Goal: Task Accomplishment & Management: Complete application form

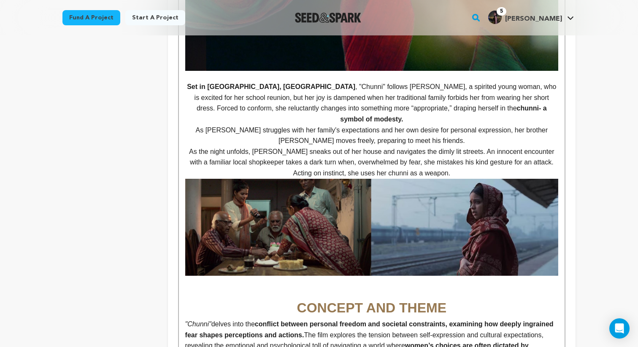
scroll to position [372, 0]
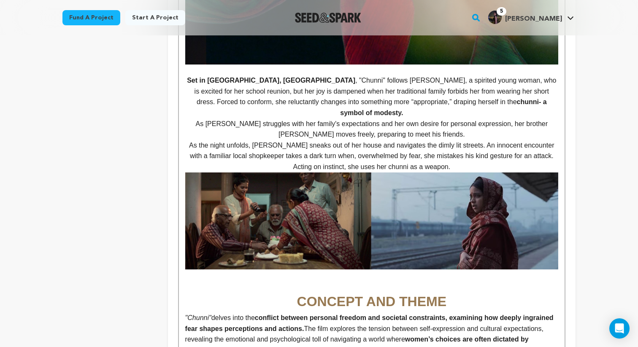
click at [461, 207] on img at bounding box center [371, 220] width 373 height 97
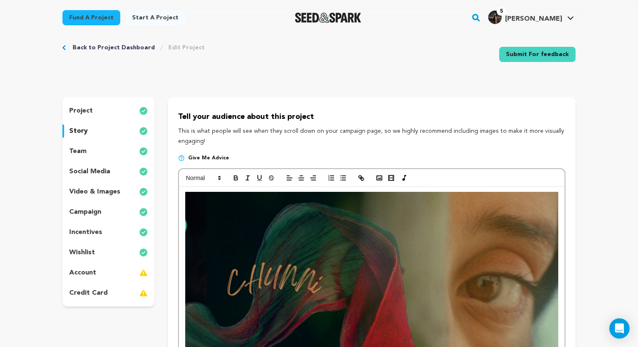
scroll to position [0, 0]
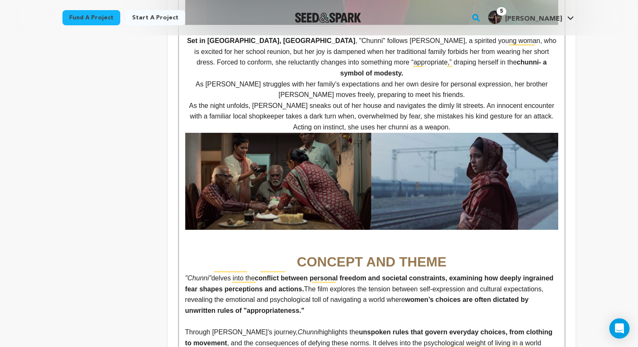
click at [437, 205] on img "To enrich screen reader interactions, please activate Accessibility in Grammarl…" at bounding box center [371, 181] width 373 height 97
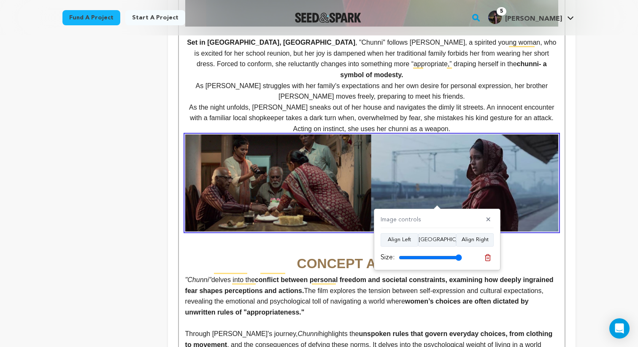
scroll to position [393, 0]
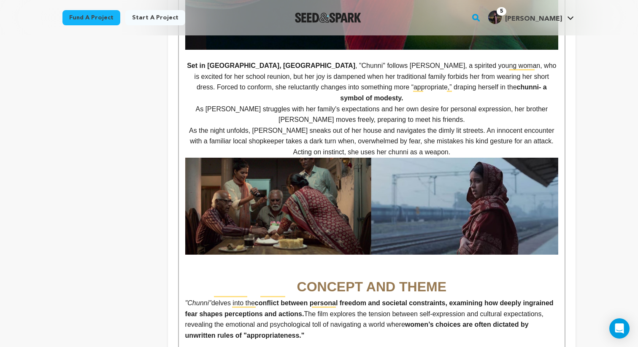
scroll to position [387, 0]
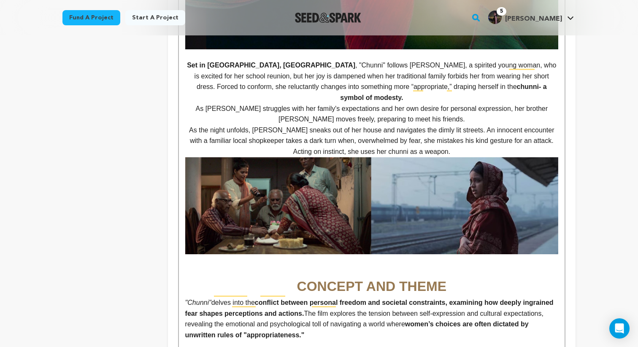
click at [380, 254] on h1 "To enrich screen reader interactions, please activate Accessibility in Grammarl…" at bounding box center [371, 265] width 373 height 22
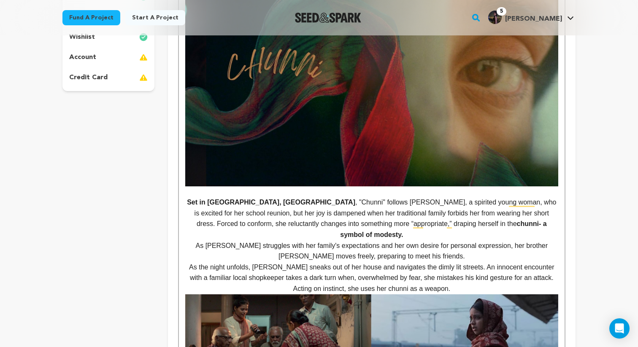
scroll to position [48, 0]
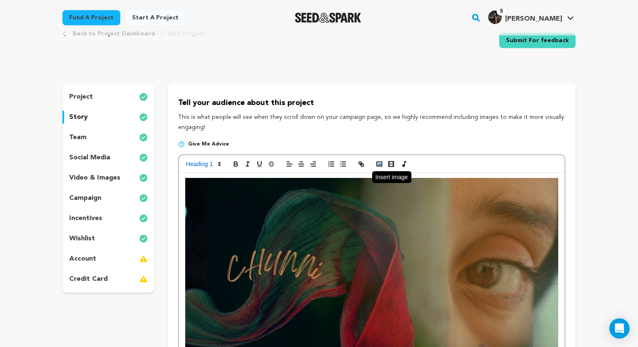
click at [377, 162] on rect "button" at bounding box center [379, 164] width 5 height 4
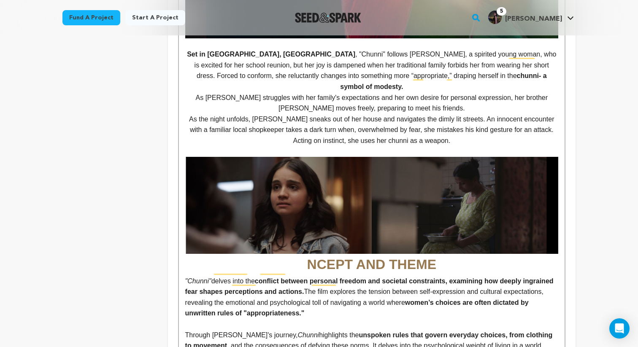
scroll to position [399, 0]
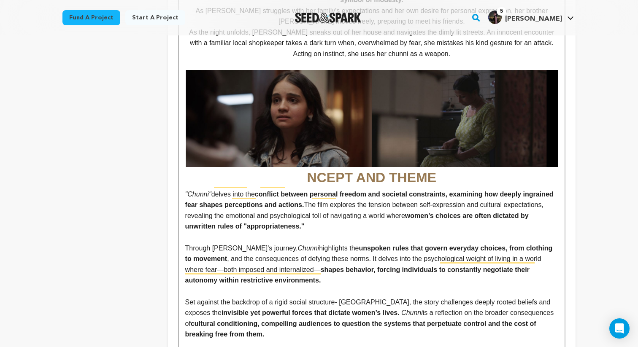
scroll to position [485, 0]
click at [306, 165] on h1 "NCEPT AND THEME" at bounding box center [371, 129] width 373 height 119
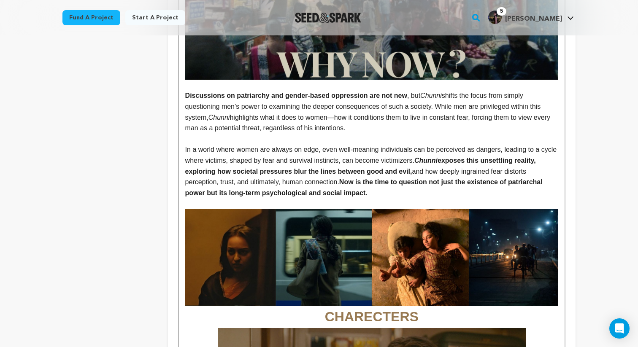
scroll to position [871, 0]
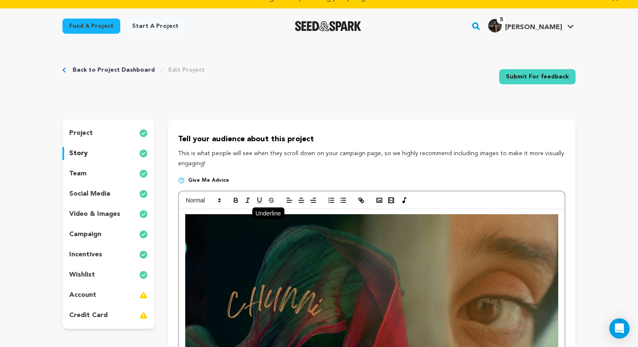
scroll to position [0, 0]
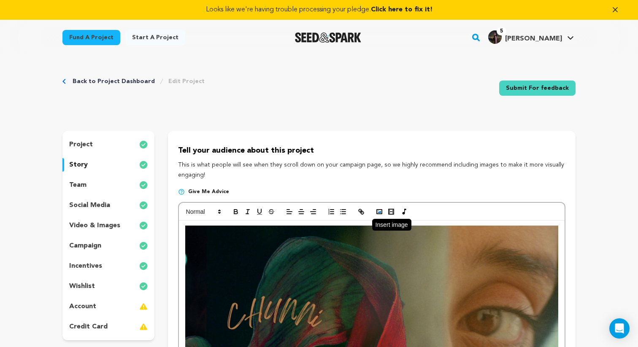
click at [378, 210] on icon "button" at bounding box center [379, 212] width 8 height 8
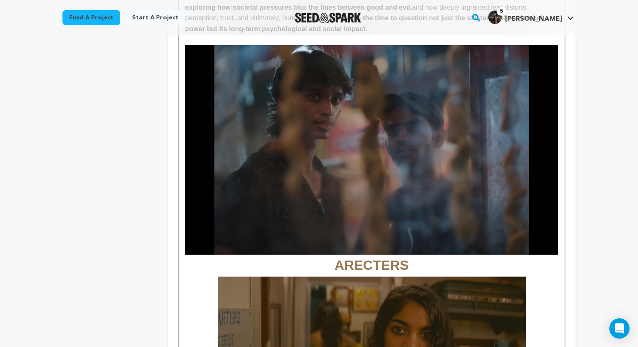
scroll to position [1006, 0]
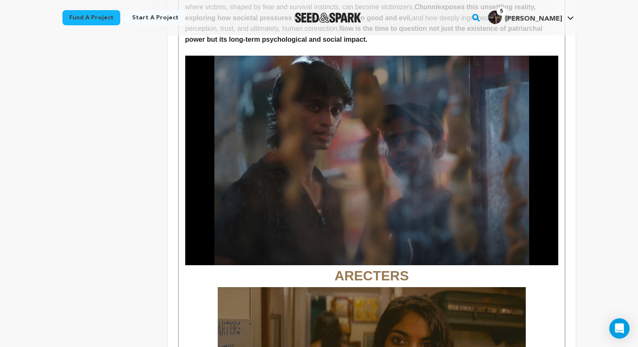
click at [477, 213] on img "To enrich screen reader interactions, please activate Accessibility in Grammarl…" at bounding box center [371, 161] width 373 height 210
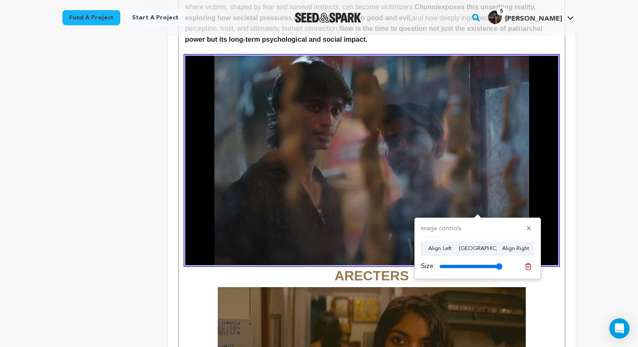
click at [436, 193] on img "To enrich screen reader interactions, please activate Accessibility in Grammarl…" at bounding box center [371, 161] width 373 height 210
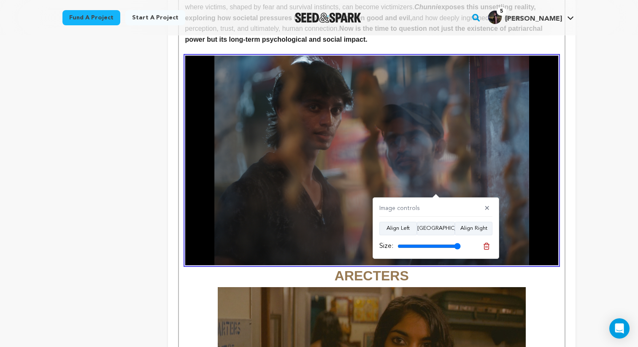
click at [436, 193] on img "To enrich screen reader interactions, please activate Accessibility in Grammarl…" at bounding box center [371, 161] width 373 height 210
click at [419, 188] on img "To enrich screen reader interactions, please activate Accessibility in Grammarl…" at bounding box center [371, 161] width 373 height 210
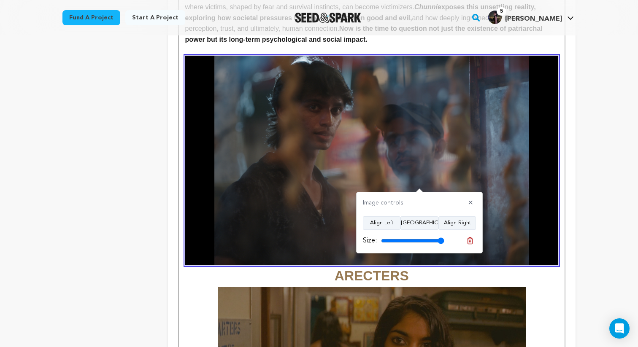
click at [419, 188] on img "To enrich screen reader interactions, please activate Accessibility in Grammarl…" at bounding box center [371, 161] width 373 height 210
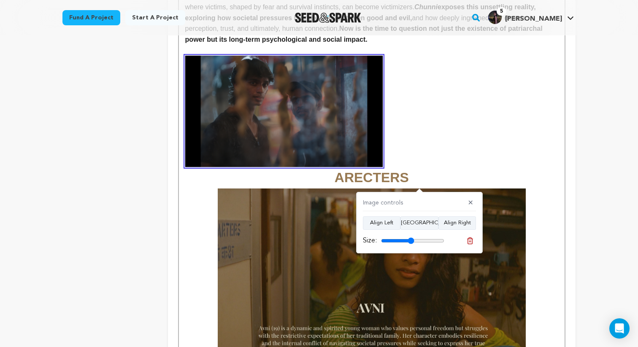
drag, startPoint x: 439, startPoint y: 240, endPoint x: 410, endPoint y: 233, distance: 30.0
type input "52"
click at [410, 237] on input "range" at bounding box center [412, 240] width 63 height 7
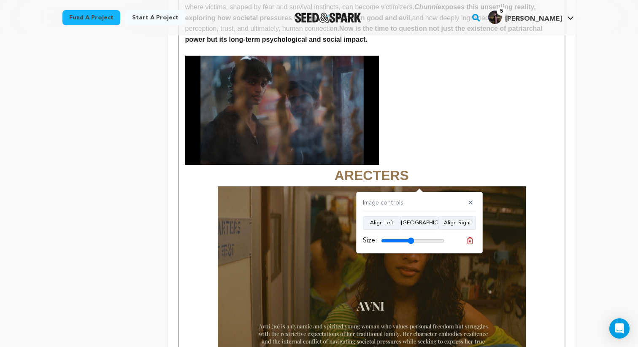
click at [434, 131] on strong "ARECTERS" at bounding box center [371, 119] width 373 height 127
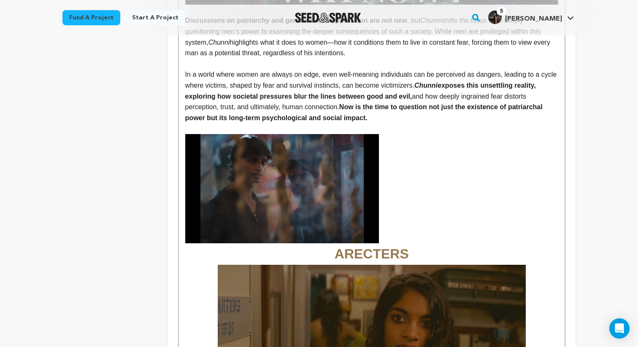
scroll to position [927, 0]
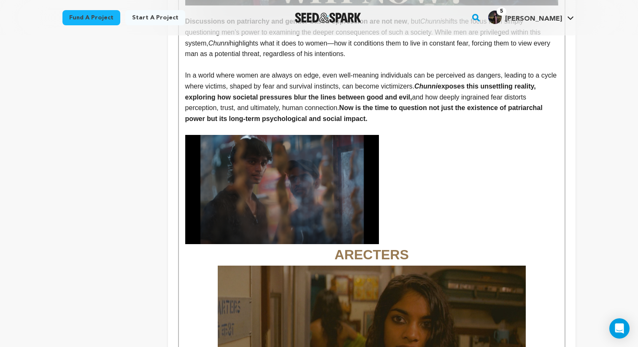
click at [434, 169] on strong "ARECTERS" at bounding box center [371, 198] width 373 height 127
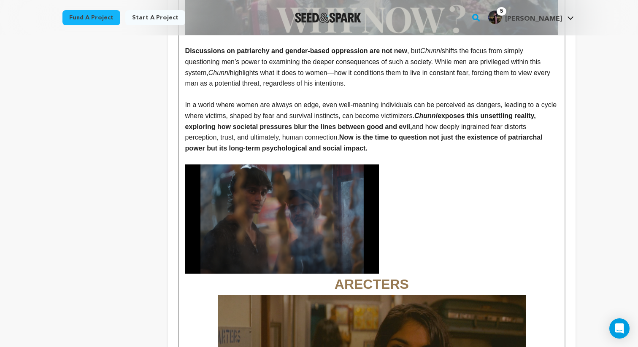
scroll to position [902, 0]
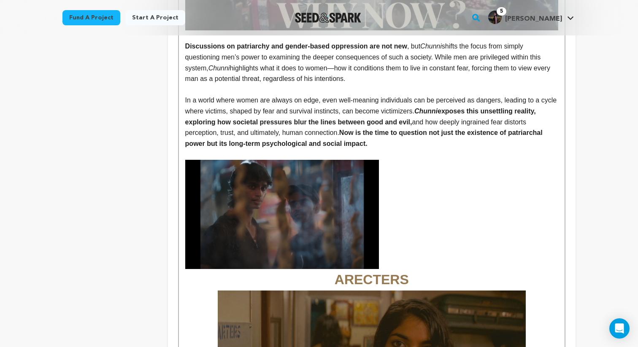
click at [355, 213] on img "To enrich screen reader interactions, please activate Accessibility in Grammarl…" at bounding box center [282, 214] width 194 height 109
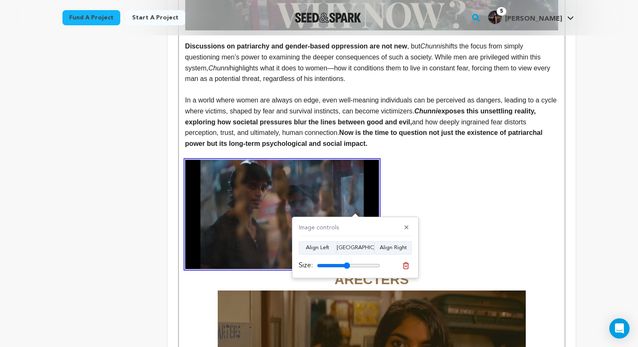
click at [355, 213] on img "To enrich screen reader interactions, please activate Accessibility in Grammarl…" at bounding box center [282, 214] width 194 height 109
click at [337, 229] on h4 "Image controls" at bounding box center [319, 228] width 40 height 9
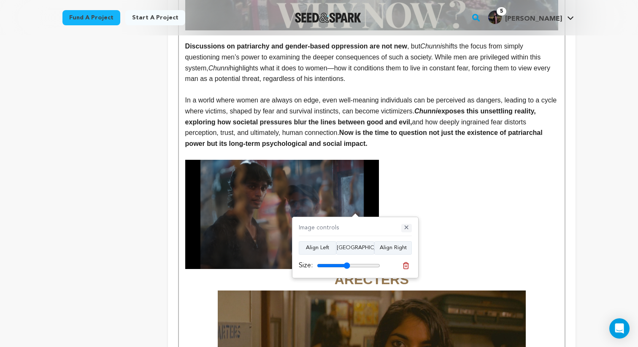
click at [406, 227] on button "✕" at bounding box center [406, 228] width 11 height 8
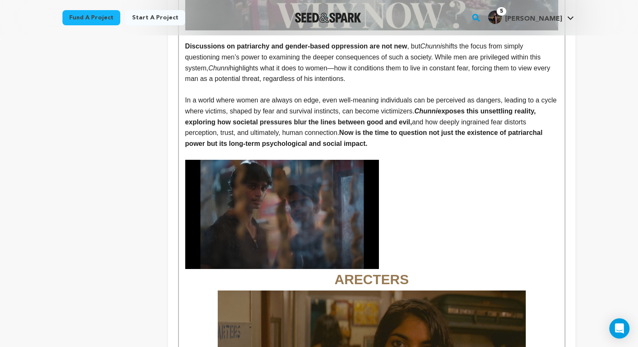
click at [418, 210] on strong "ARECTERS" at bounding box center [371, 223] width 373 height 127
click at [414, 189] on strong "ARECTERS" at bounding box center [371, 223] width 373 height 127
click at [391, 187] on strong "ARECTERS" at bounding box center [371, 223] width 373 height 127
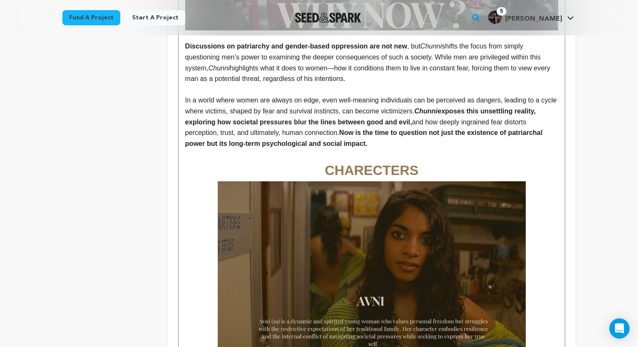
click at [514, 222] on img "To enrich screen reader interactions, please activate Accessibility in Grammarl…" at bounding box center [372, 267] width 308 height 173
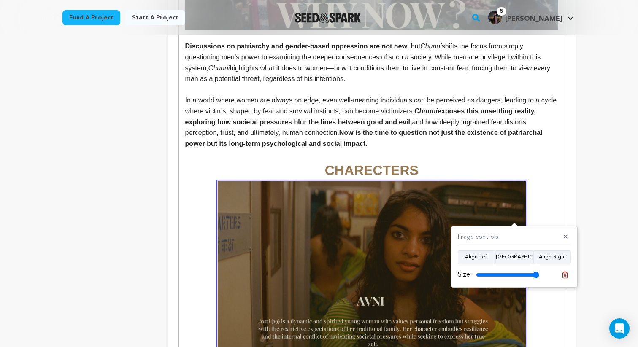
click at [428, 136] on p "In a world where women are always on edge, even well-meaning individuals can be…" at bounding box center [371, 122] width 373 height 54
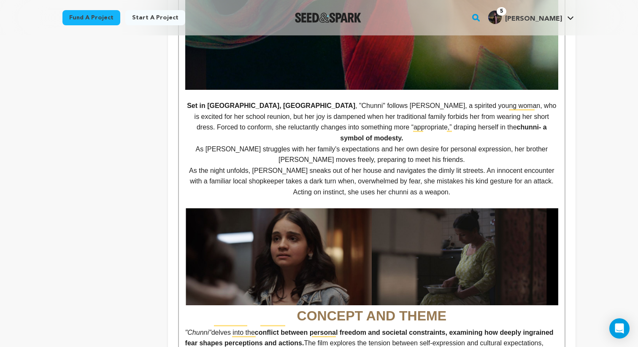
scroll to position [0, 0]
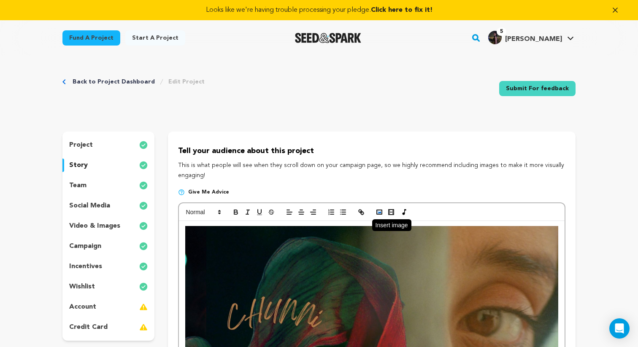
click at [382, 214] on icon "button" at bounding box center [379, 212] width 8 height 8
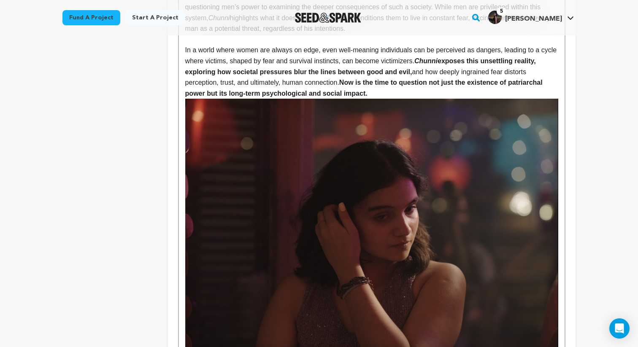
scroll to position [945, 0]
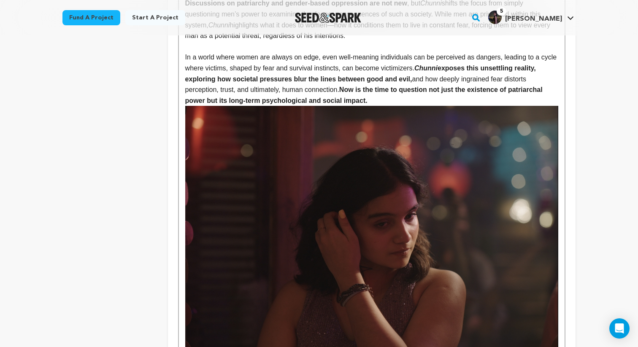
click at [483, 294] on img "To enrich screen reader interactions, please activate Accessibility in Grammarl…" at bounding box center [371, 230] width 373 height 248
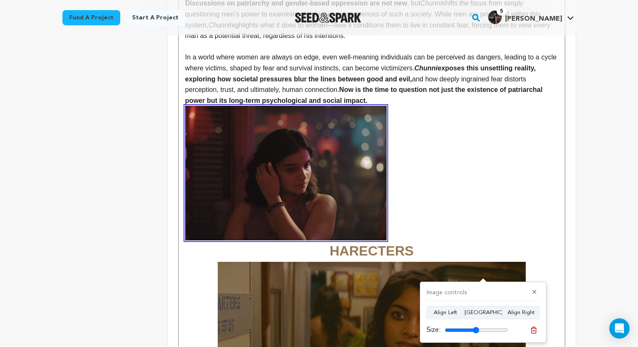
drag, startPoint x: 506, startPoint y: 330, endPoint x: 475, endPoint y: 325, distance: 30.8
type input "54"
click at [475, 327] on input "range" at bounding box center [476, 330] width 63 height 7
click at [408, 91] on p "In a world where women are always on edge, even well-meaning individuals can be…" at bounding box center [371, 79] width 373 height 54
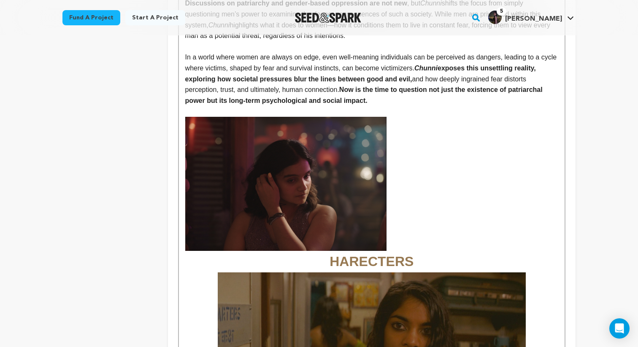
click at [424, 198] on strong "HARECTERS" at bounding box center [371, 193] width 373 height 152
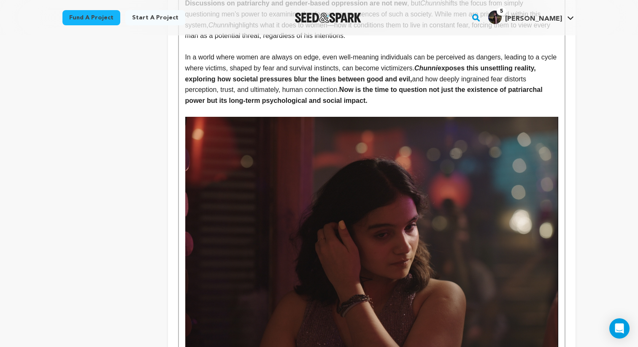
click at [392, 210] on img "To enrich screen reader interactions, please activate Accessibility in Grammarl…" at bounding box center [371, 241] width 373 height 248
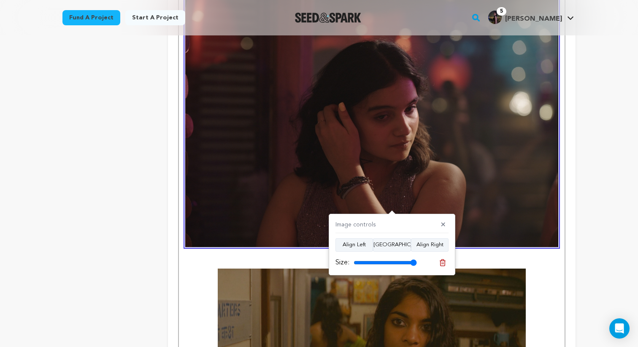
scroll to position [1066, 0]
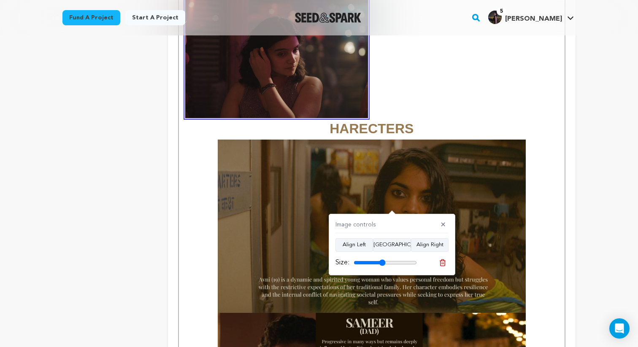
drag, startPoint x: 413, startPoint y: 262, endPoint x: 382, endPoint y: 256, distance: 31.8
type input "50"
click at [382, 259] on input "range" at bounding box center [384, 262] width 63 height 7
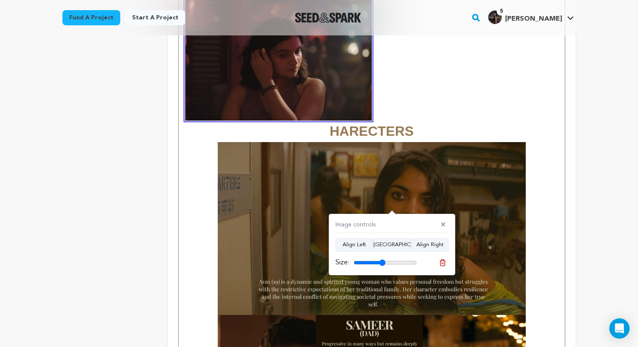
click at [418, 100] on strong "HARECTERS" at bounding box center [371, 67] width 373 height 143
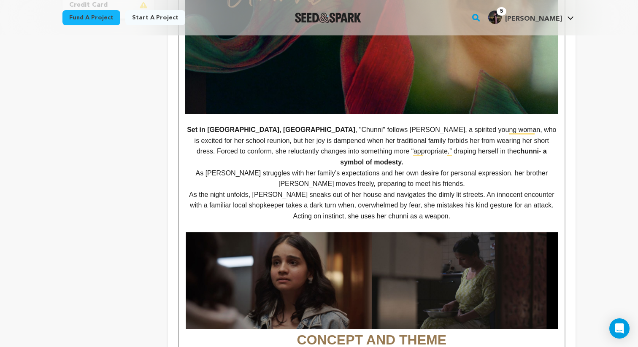
scroll to position [0, 0]
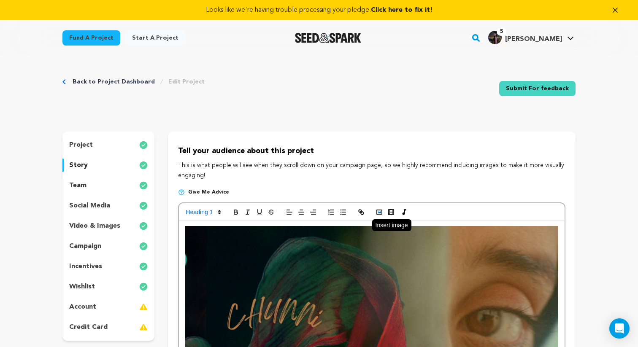
click at [377, 214] on rect "button" at bounding box center [379, 212] width 5 height 4
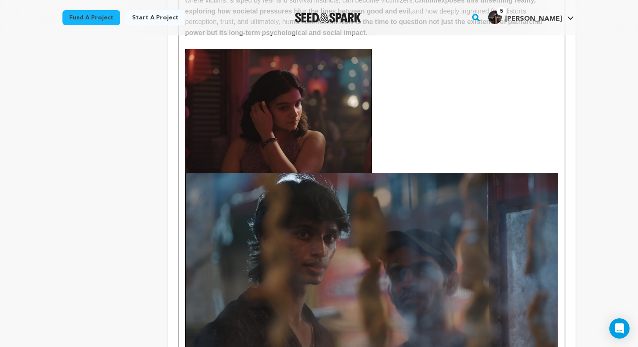
scroll to position [1081, 0]
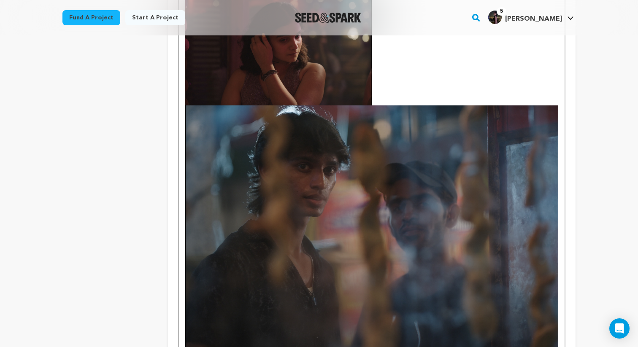
click at [497, 299] on img "To enrich screen reader interactions, please activate Accessibility in Grammarl…" at bounding box center [371, 229] width 373 height 248
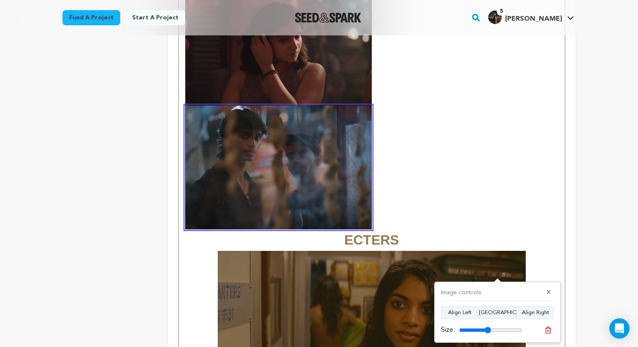
drag, startPoint x: 520, startPoint y: 329, endPoint x: 487, endPoint y: 327, distance: 33.0
type input "50"
click at [487, 327] on input "range" at bounding box center [490, 330] width 63 height 7
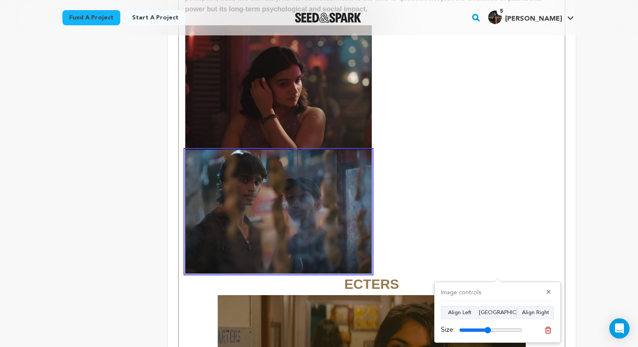
scroll to position [1033, 0]
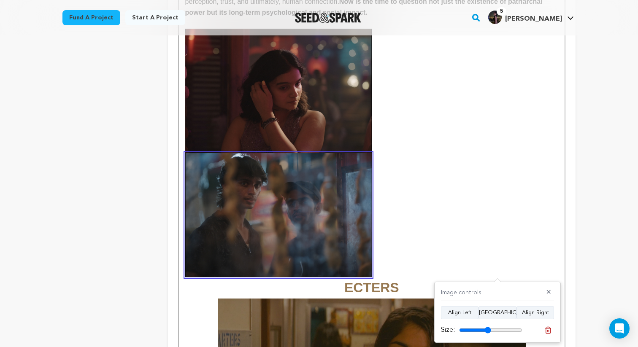
click at [445, 211] on strong "ECTERS" at bounding box center [371, 162] width 373 height 267
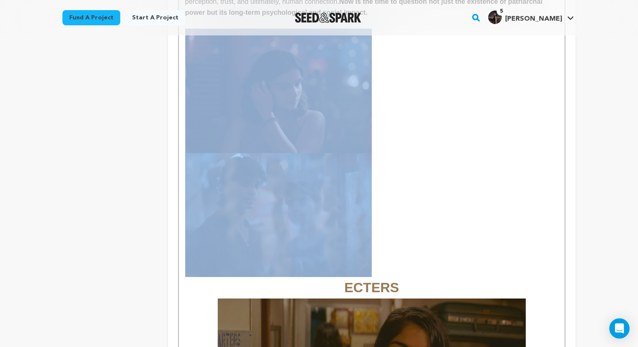
click at [425, 170] on strong "ECTERS" at bounding box center [371, 162] width 373 height 267
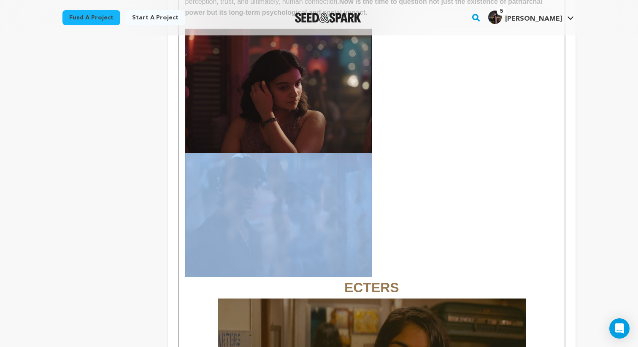
click at [438, 195] on strong "ECTERS" at bounding box center [371, 162] width 373 height 267
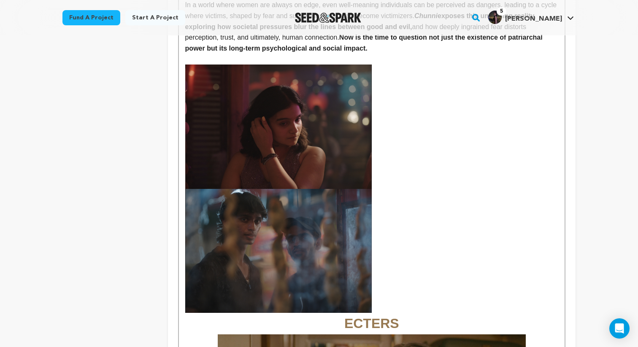
scroll to position [1019, 0]
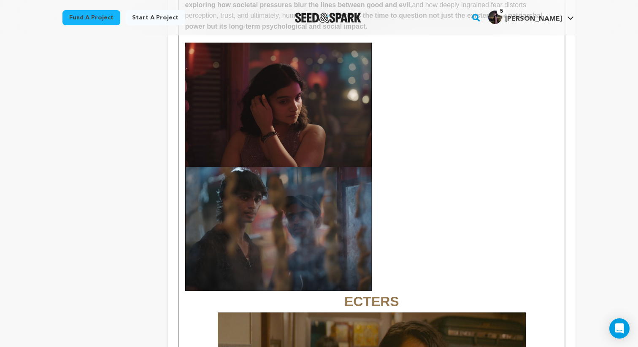
click at [269, 207] on img "To enrich screen reader interactions, please activate Accessibility in Grammarl…" at bounding box center [278, 229] width 186 height 124
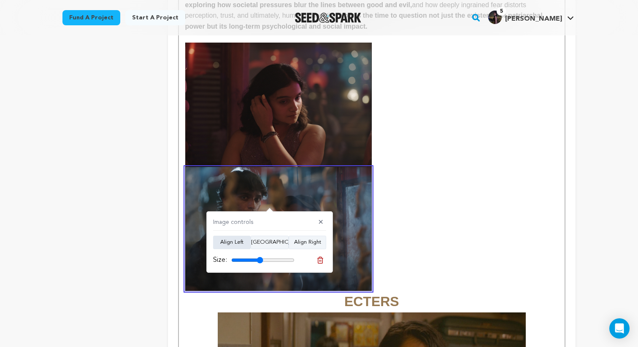
click at [241, 240] on button "Align Left" at bounding box center [232, 242] width 38 height 13
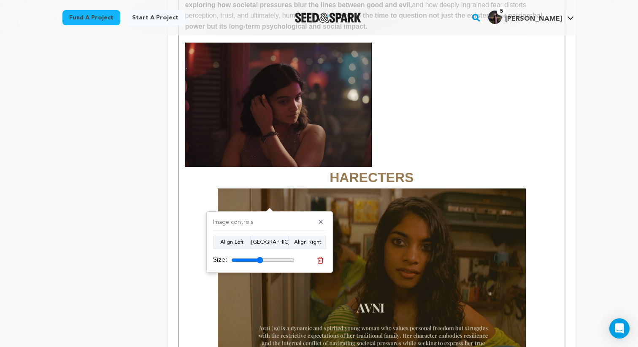
click at [424, 109] on strong "HARECTERS" at bounding box center [371, 114] width 373 height 143
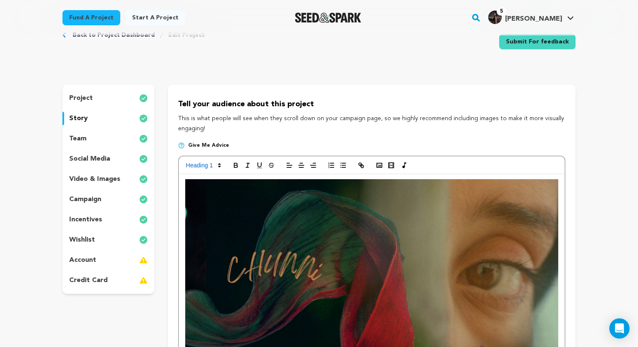
scroll to position [0, 0]
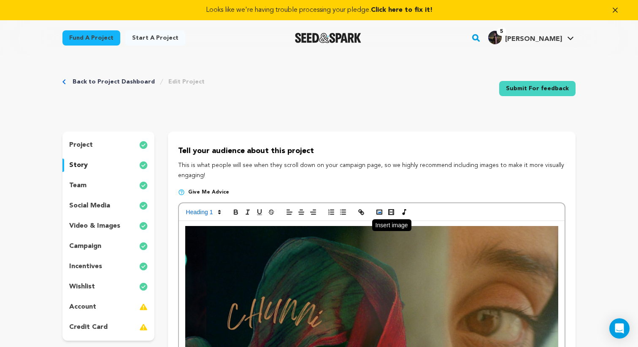
click at [379, 213] on polyline "button" at bounding box center [378, 212] width 3 height 2
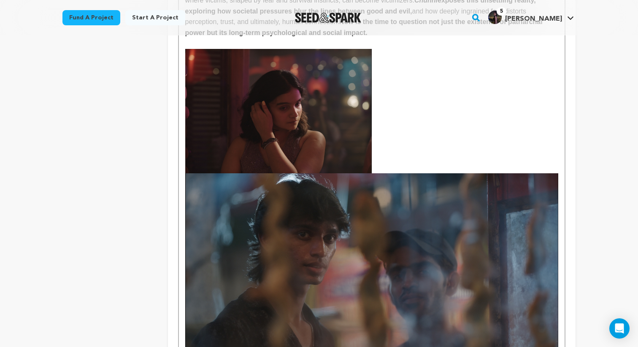
click at [455, 313] on img "To enrich screen reader interactions, please activate Accessibility in Grammarl…" at bounding box center [371, 297] width 373 height 248
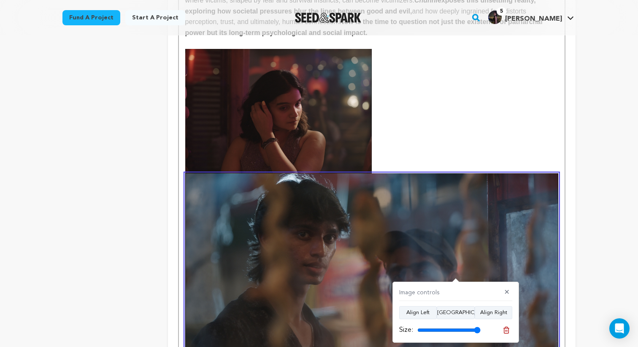
scroll to position [1081, 0]
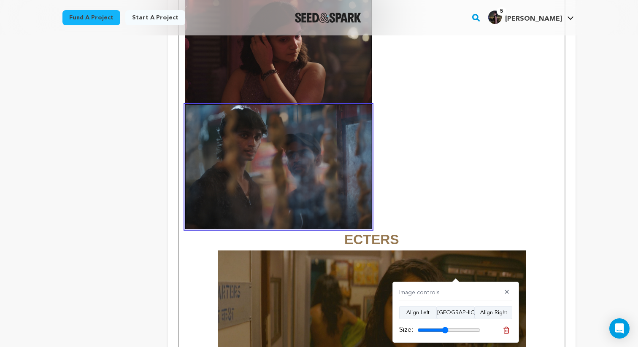
drag, startPoint x: 477, startPoint y: 328, endPoint x: 445, endPoint y: 324, distance: 32.3
type input "49"
click at [445, 327] on input "range" at bounding box center [448, 330] width 63 height 7
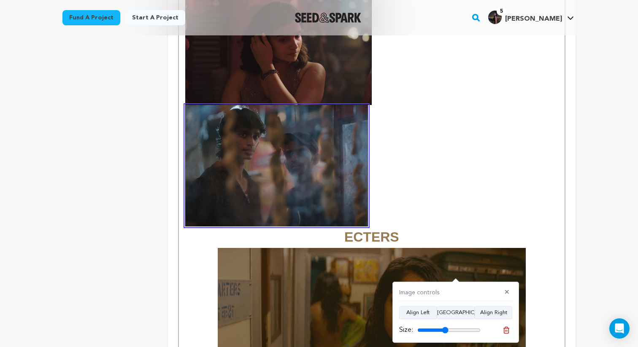
click at [445, 324] on div "Image controls ✕ Align Left Align Center Align Right Size:" at bounding box center [455, 313] width 127 height 62
click at [313, 194] on img "To enrich screen reader interactions, please activate Accessibility in Grammarl…" at bounding box center [276, 165] width 183 height 121
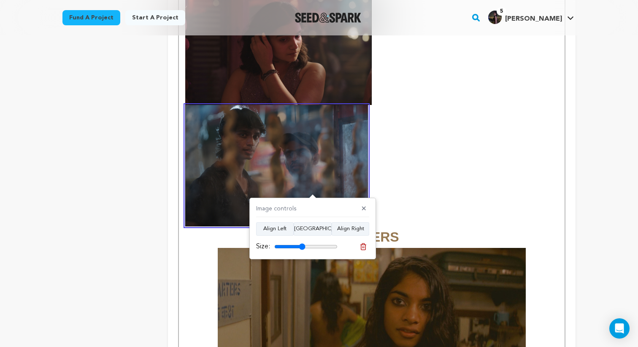
click at [302, 243] on input "range" at bounding box center [305, 246] width 63 height 7
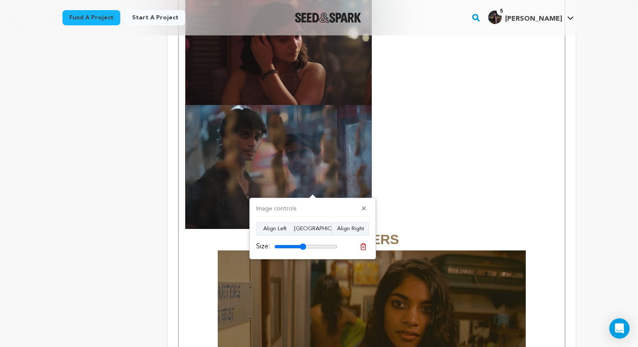
type input "50"
click at [302, 243] on input "range" at bounding box center [305, 246] width 63 height 7
click at [338, 226] on button "Align Right" at bounding box center [350, 228] width 38 height 13
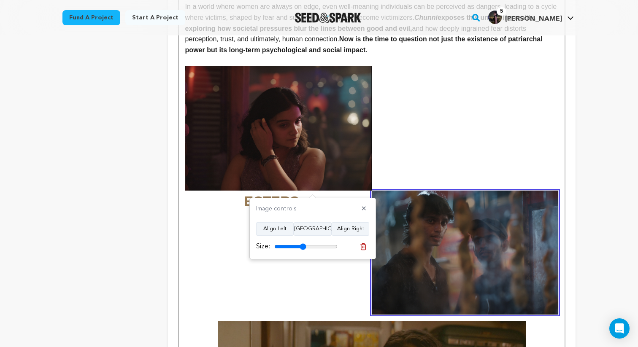
scroll to position [975, 0]
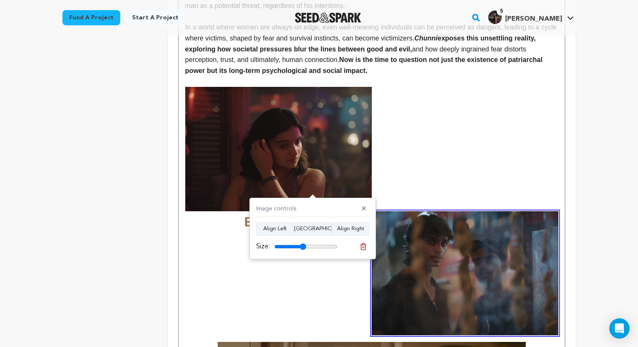
click at [296, 209] on div "Image controls ✕" at bounding box center [312, 211] width 113 height 13
click at [306, 167] on img "To enrich screen reader interactions, please activate Accessibility in Grammarl…" at bounding box center [278, 149] width 186 height 124
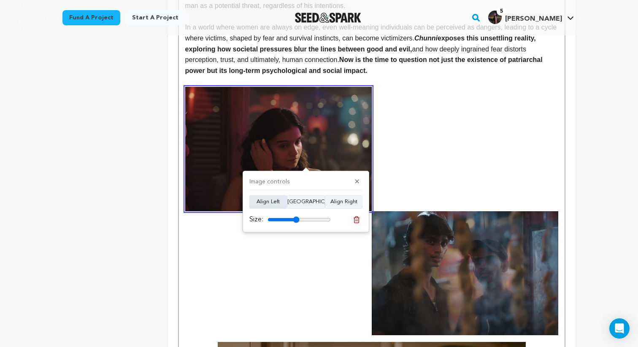
click at [273, 205] on button "Align Left" at bounding box center [268, 201] width 38 height 13
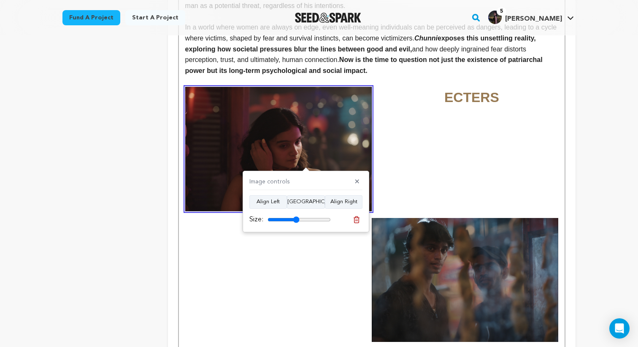
click at [420, 145] on p "To enrich screen reader interactions, please activate Accessibility in Grammarl…" at bounding box center [371, 314] width 373 height 413
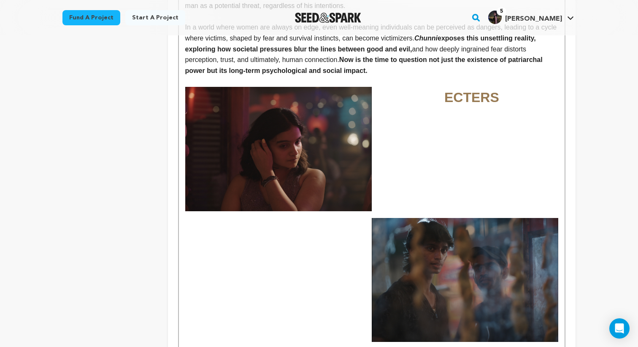
drag, startPoint x: 515, startPoint y: 84, endPoint x: 499, endPoint y: 86, distance: 15.5
click at [499, 87] on h1 "ECTERS" at bounding box center [371, 98] width 373 height 22
click at [504, 87] on h1 "ECTERS" at bounding box center [371, 98] width 373 height 22
click at [470, 237] on img "To enrich screen reader interactions, please activate Accessibility in Grammarl…" at bounding box center [465, 280] width 186 height 124
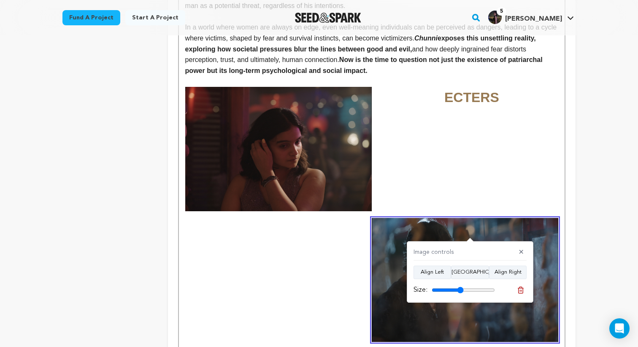
click at [480, 251] on div "Image controls ✕" at bounding box center [469, 254] width 113 height 13
click at [520, 249] on button "✕" at bounding box center [521, 252] width 11 height 8
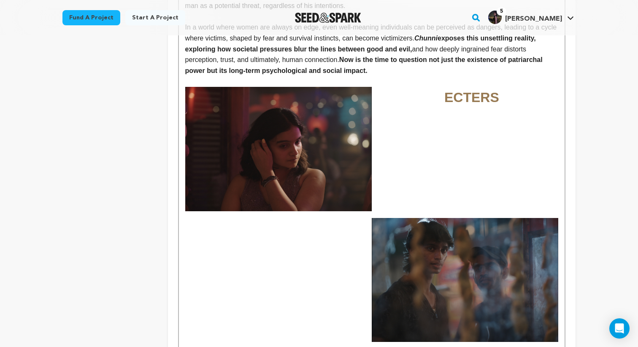
click at [385, 206] on p "To enrich screen reader interactions, please activate Accessibility in Grammarl…" at bounding box center [371, 314] width 373 height 413
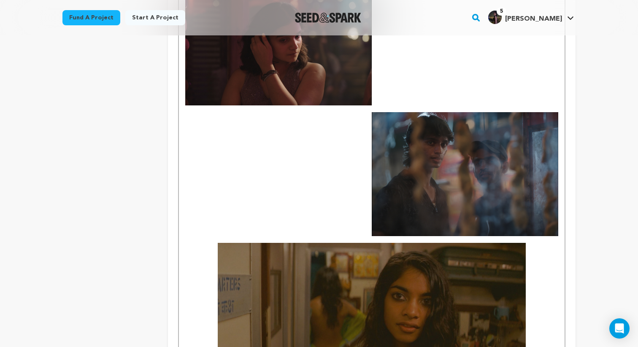
scroll to position [1081, 0]
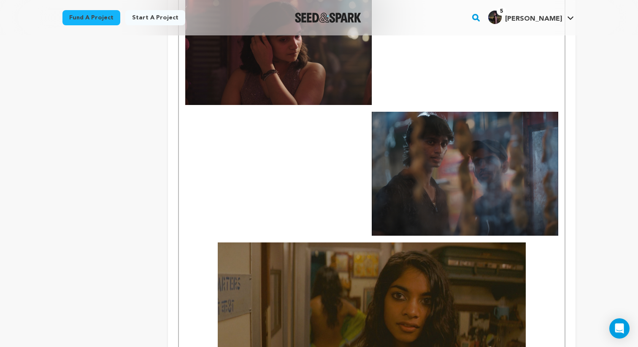
click at [431, 182] on img "To enrich screen reader interactions, please activate Accessibility in Grammarl…" at bounding box center [465, 174] width 186 height 124
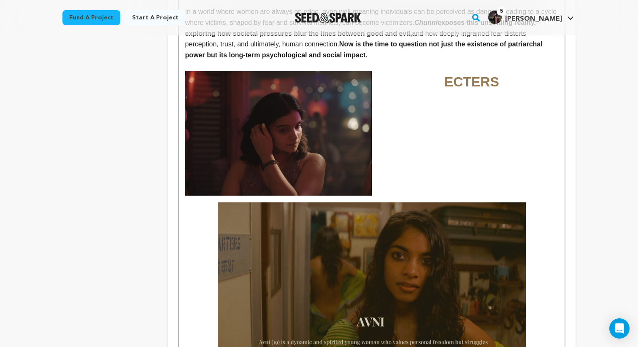
scroll to position [979, 0]
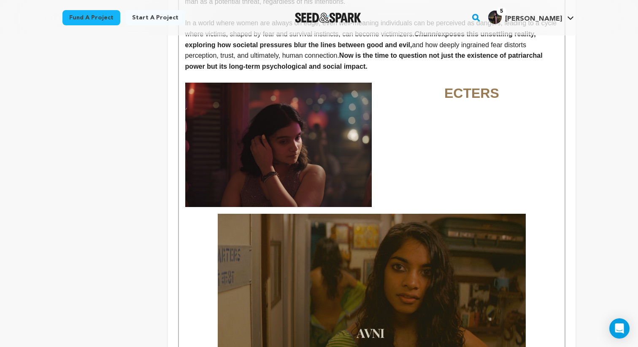
click at [450, 86] on strong "ECTERS" at bounding box center [471, 93] width 55 height 15
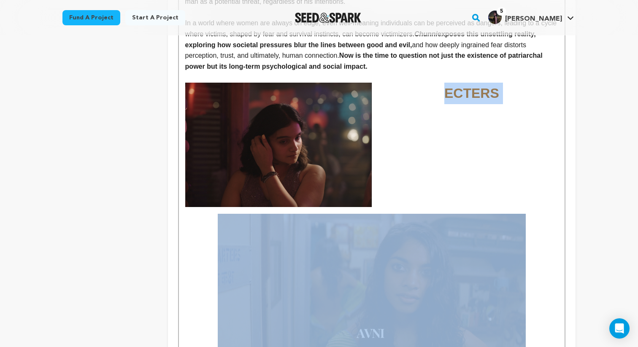
click at [450, 86] on strong "ECTERS" at bounding box center [471, 93] width 55 height 15
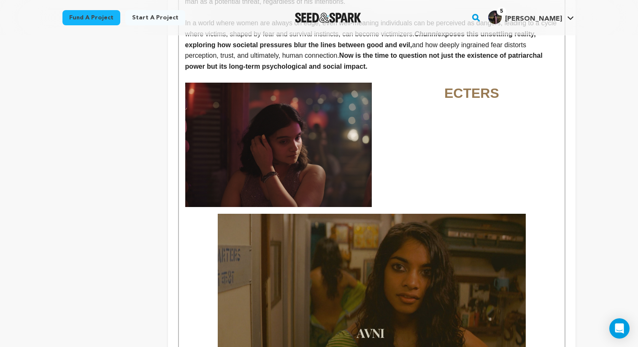
click at [450, 86] on strong "ECTERS" at bounding box center [471, 93] width 55 height 15
click at [386, 187] on h1 "To enrich screen reader interactions, please activate Accessibility in Grammarl…" at bounding box center [371, 235] width 373 height 304
click at [407, 194] on p "To enrich screen reader interactions, please activate Accessibility in Grammarl…" at bounding box center [371, 235] width 373 height 304
click at [383, 194] on p "To enrich screen reader interactions, please activate Accessibility in Grammarl…" at bounding box center [371, 235] width 373 height 304
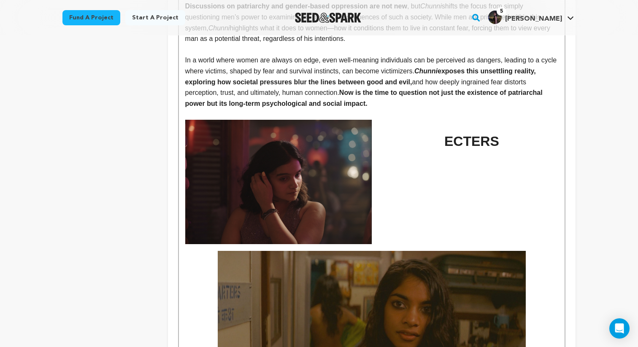
scroll to position [896, 0]
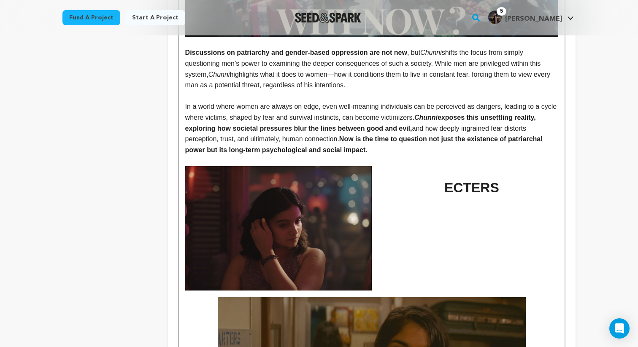
click at [423, 186] on h1 "ECTERS" at bounding box center [371, 188] width 373 height 22
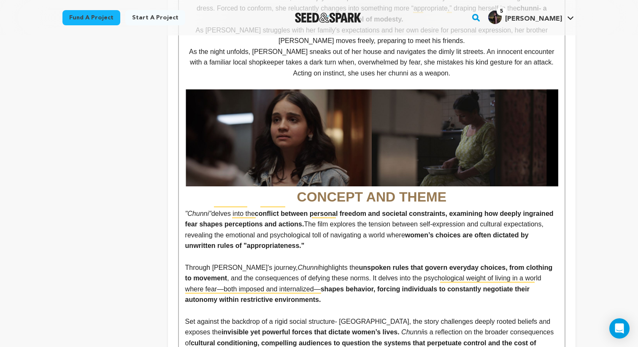
scroll to position [455, 0]
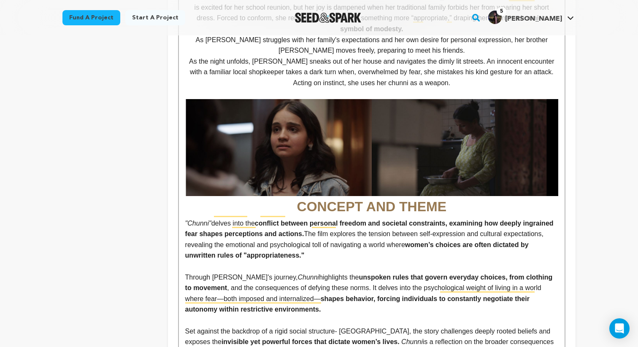
click at [363, 199] on strong "CONCEPT AND THEME" at bounding box center [371, 156] width 373 height 115
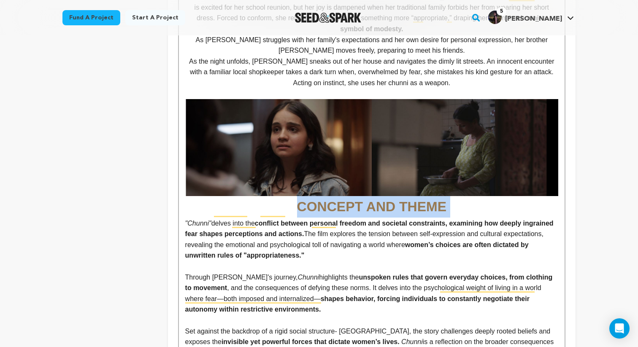
click at [363, 199] on strong "CONCEPT AND THEME" at bounding box center [371, 156] width 373 height 115
copy strong "CONCEPT AND THEME"
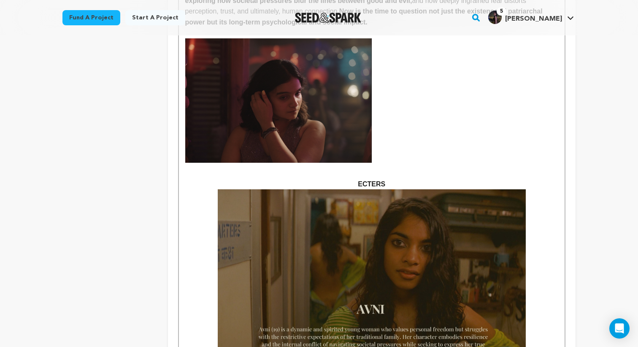
scroll to position [1028, 0]
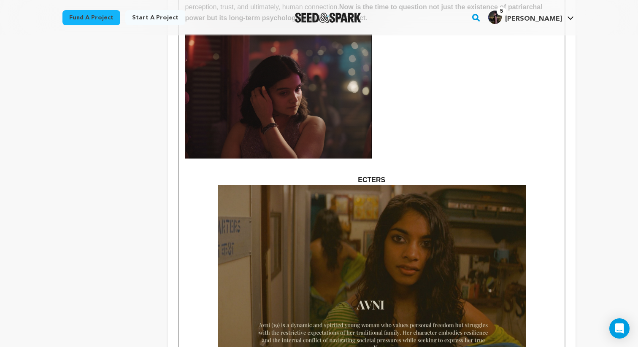
click at [364, 176] on strong "ECTERS" at bounding box center [371, 179] width 27 height 7
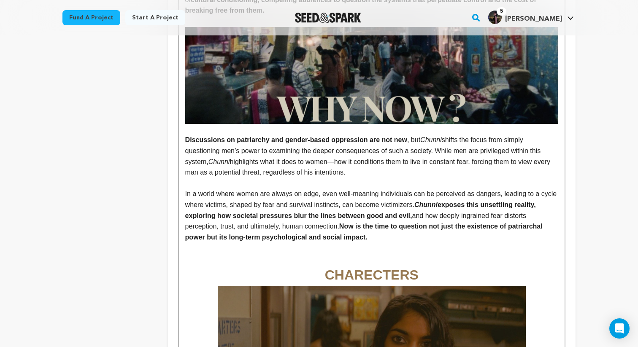
scroll to position [809, 0]
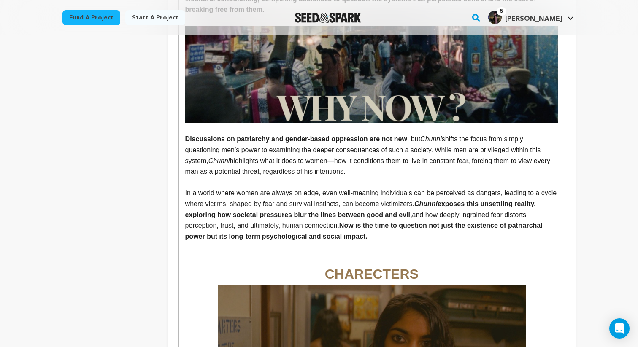
click at [366, 253] on p "To enrich screen reader interactions, please activate Accessibility in Grammarl…" at bounding box center [371, 258] width 373 height 11
click at [392, 228] on p "In a world where women are always on edge, even well-meaning individuals can be…" at bounding box center [371, 215] width 373 height 54
click at [367, 229] on strong "Now is the time to question not just the existence of patriarchal power but its…" at bounding box center [364, 231] width 359 height 18
click at [374, 227] on p "In a world where women are always on edge, even well-meaning individuals can be…" at bounding box center [371, 215] width 373 height 54
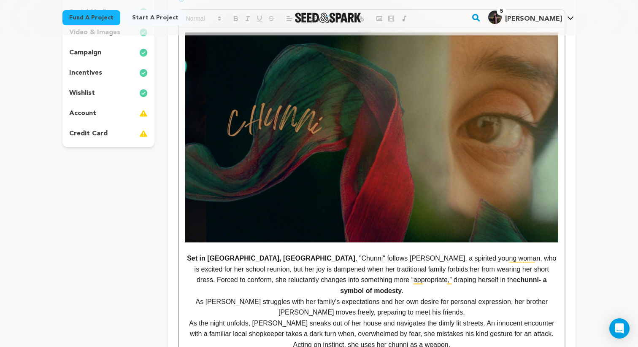
scroll to position [0, 0]
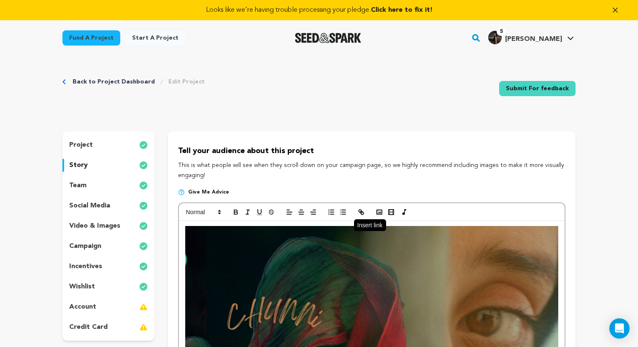
click at [361, 213] on icon "button" at bounding box center [362, 213] width 3 height 3
click at [375, 213] on icon "button" at bounding box center [379, 212] width 8 height 8
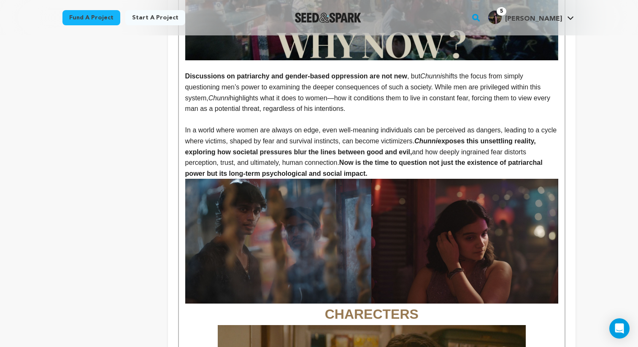
click at [392, 163] on p "In a world where women are always on edge, even well-meaning individuals can be…" at bounding box center [371, 152] width 373 height 54
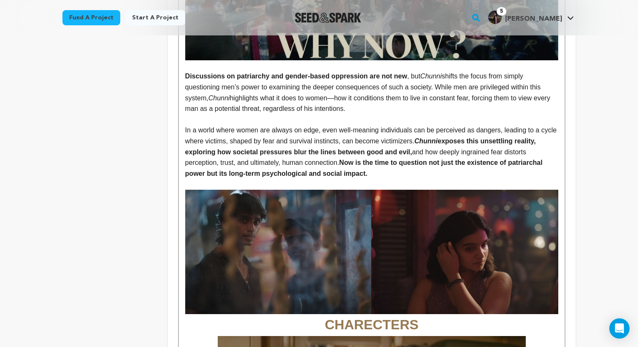
click at [449, 179] on p "﻿" at bounding box center [371, 184] width 373 height 11
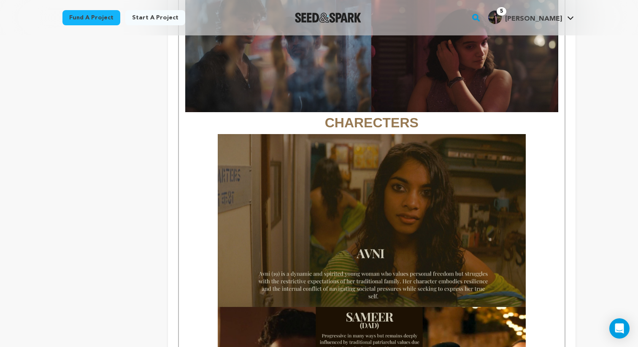
scroll to position [1075, 0]
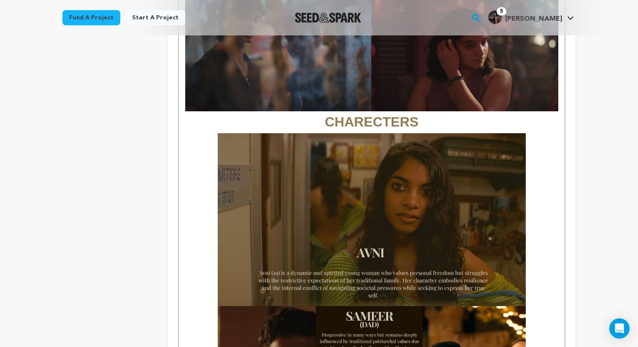
click at [446, 193] on img "To enrich screen reader interactions, please activate Accessibility in Grammarl…" at bounding box center [372, 219] width 308 height 173
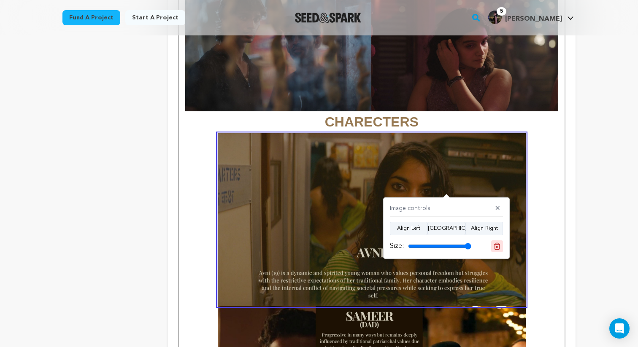
click at [497, 244] on icon at bounding box center [497, 246] width 6 height 6
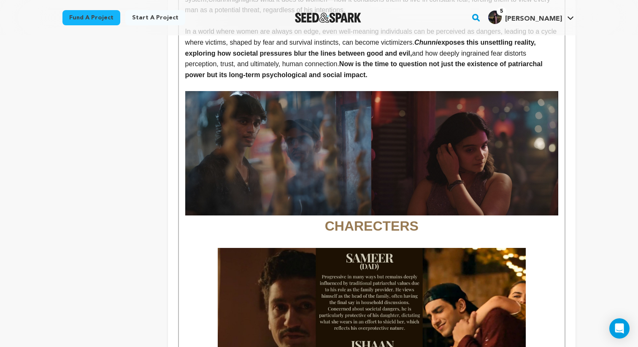
scroll to position [973, 0]
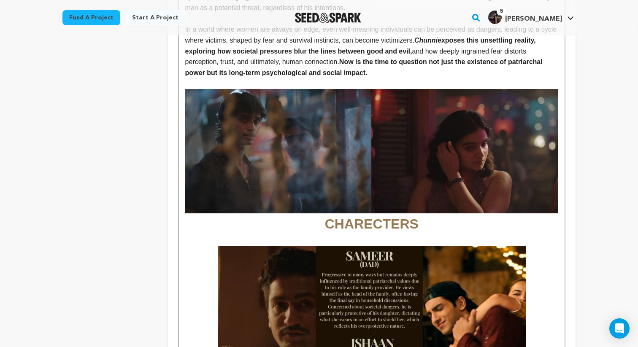
click at [431, 212] on h1 "CHARECTERS" at bounding box center [371, 162] width 373 height 146
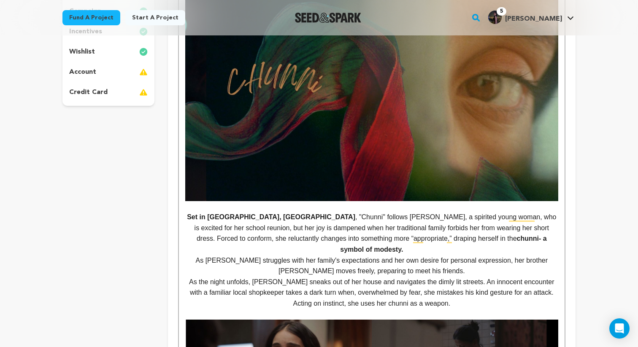
scroll to position [0, 0]
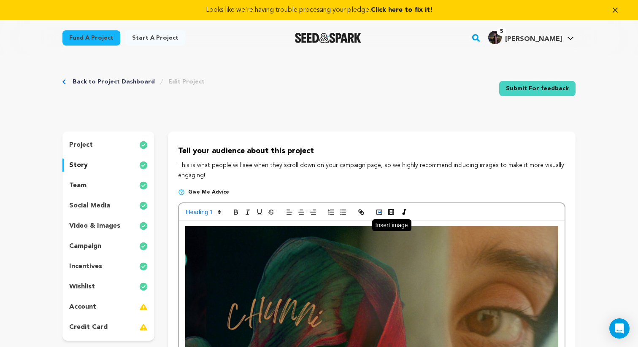
click at [377, 216] on icon "button" at bounding box center [379, 212] width 8 height 8
click at [377, 210] on rect "button" at bounding box center [379, 212] width 5 height 4
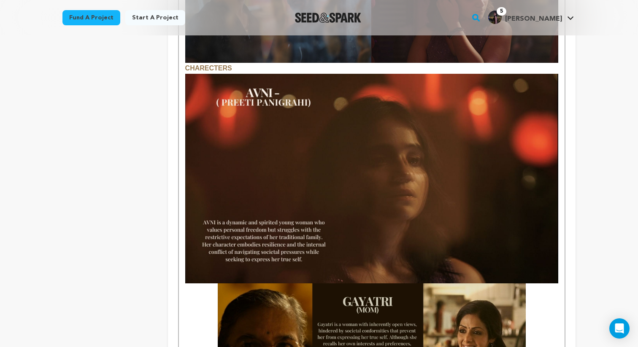
scroll to position [1140, 0]
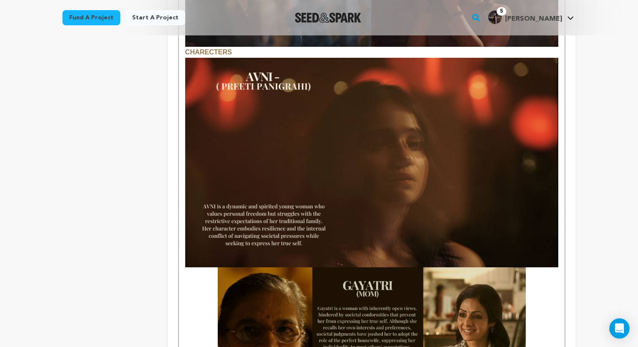
click at [487, 231] on img "To enrich screen reader interactions, please activate Accessibility in Grammarl…" at bounding box center [371, 163] width 373 height 210
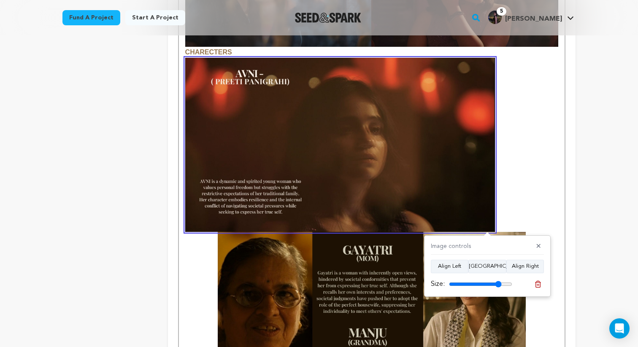
drag, startPoint x: 509, startPoint y: 282, endPoint x: 498, endPoint y: 281, distance: 11.0
type input "83"
click at [498, 281] on input "range" at bounding box center [480, 284] width 63 height 7
click at [488, 269] on button "Align Center" at bounding box center [487, 266] width 38 height 13
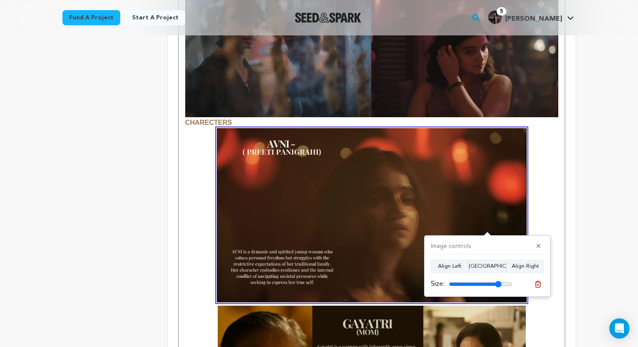
scroll to position [1056, 0]
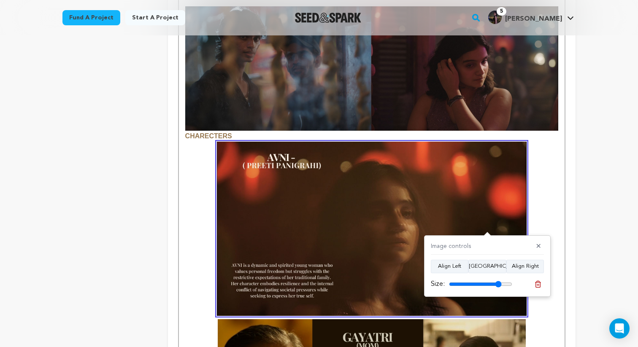
click at [189, 128] on strong "CHARECTERS" at bounding box center [371, 72] width 373 height 133
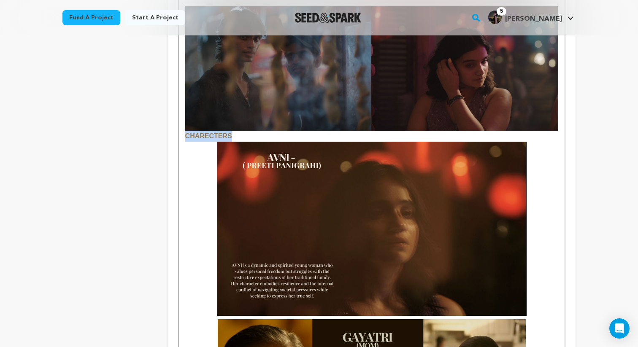
click at [189, 128] on strong "CHARECTERS" at bounding box center [371, 72] width 373 height 133
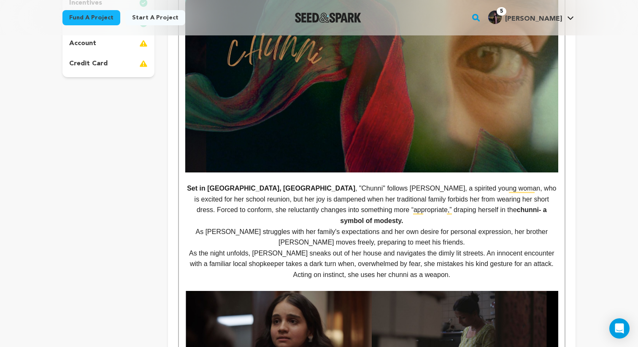
scroll to position [0, 0]
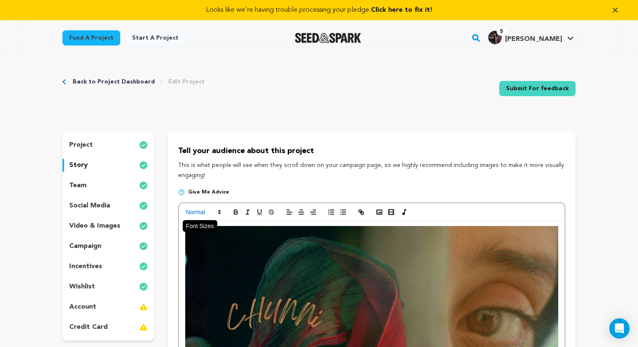
click at [213, 210] on span at bounding box center [202, 212] width 41 height 10
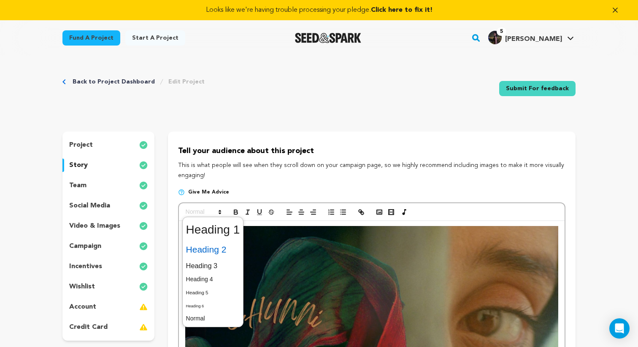
click at [215, 253] on span at bounding box center [213, 250] width 54 height 18
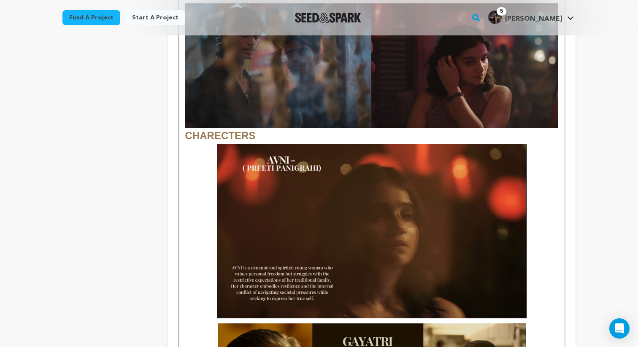
scroll to position [1054, 0]
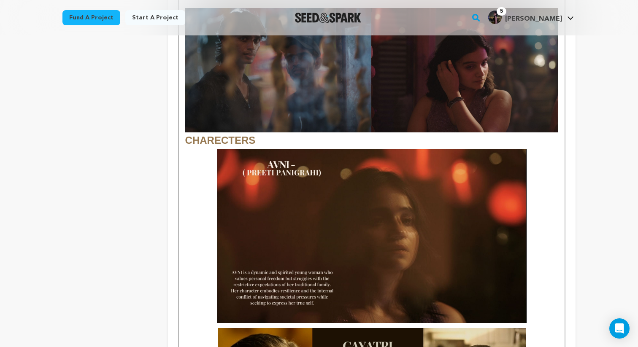
click at [234, 131] on strong "CHARECTERS" at bounding box center [371, 77] width 373 height 138
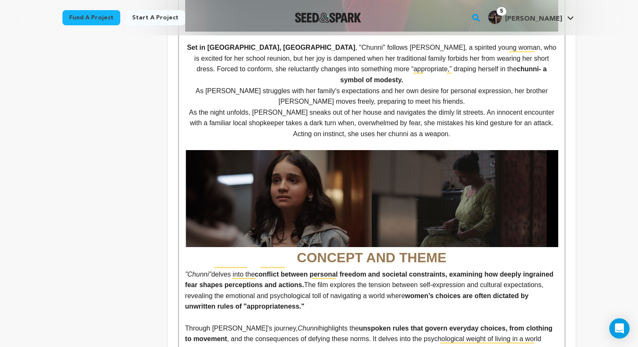
scroll to position [0, 0]
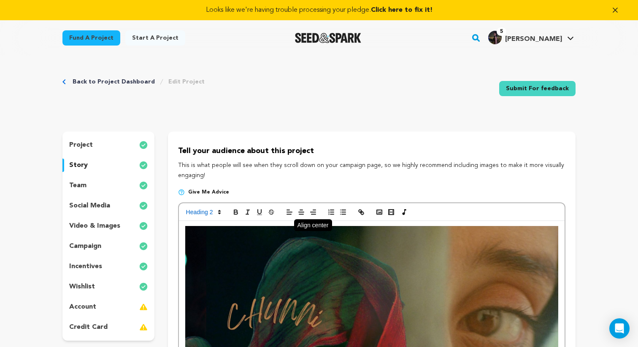
click at [304, 210] on icon "button" at bounding box center [301, 212] width 8 height 8
click at [215, 210] on span at bounding box center [202, 212] width 41 height 10
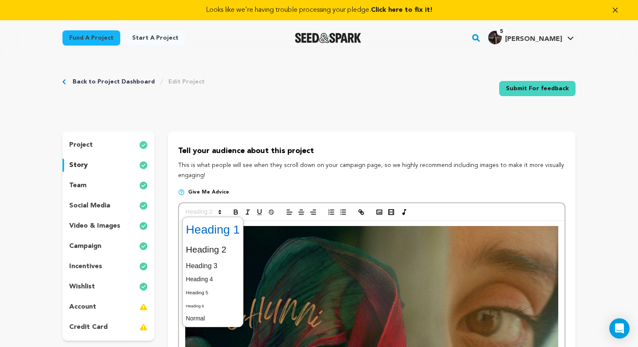
click at [221, 237] on span at bounding box center [213, 230] width 54 height 22
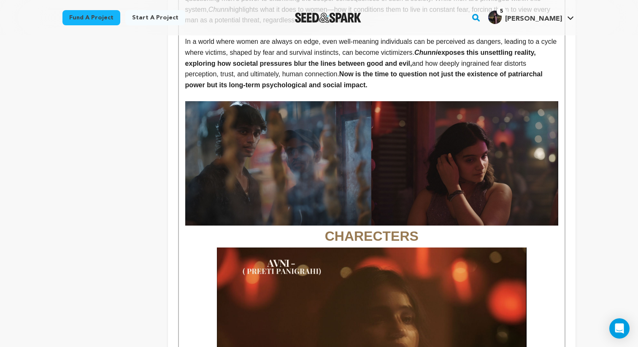
scroll to position [966, 0]
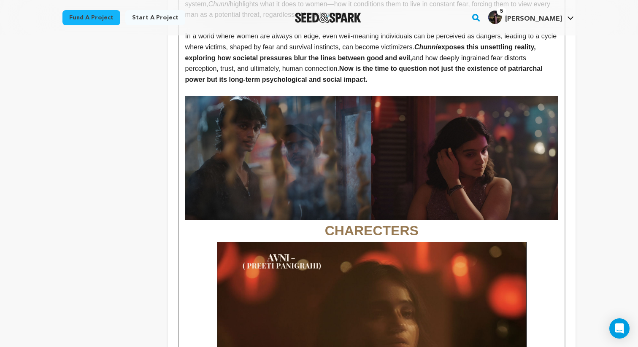
click at [555, 213] on h1 "CHARECTERS" at bounding box center [371, 256] width 373 height 320
click at [560, 201] on div "Set in India, Delhi , "Chunni" follows Avni, a spirited young woman, who is exc…" at bounding box center [371, 246] width 385 height 1982
click at [559, 199] on div "Set in India, Delhi , "Chunni" follows Avni, a spirited young woman, who is exc…" at bounding box center [371, 246] width 385 height 1982
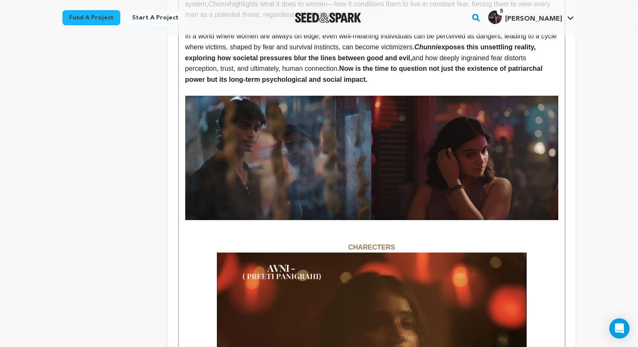
click at [366, 244] on strong "﻿ CHARECTERS" at bounding box center [371, 247] width 47 height 7
click at [366, 244] on strong "CHARECTERS" at bounding box center [371, 247] width 47 height 7
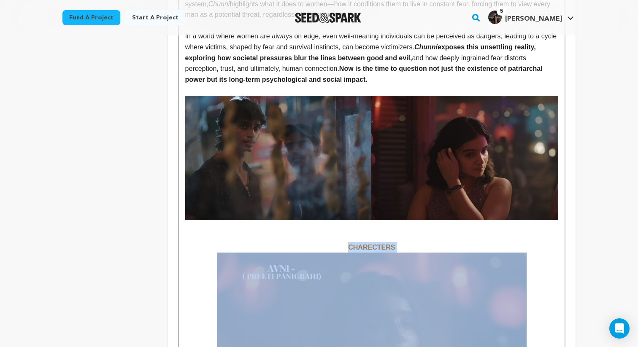
click at [366, 244] on strong "CHARECTERS" at bounding box center [371, 247] width 47 height 7
click at [393, 242] on p "CHARECTERS" at bounding box center [371, 334] width 373 height 185
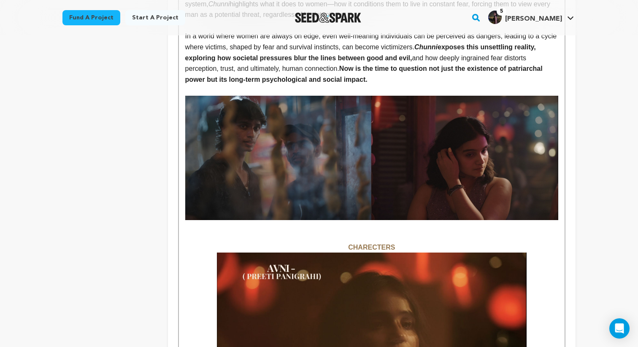
click at [393, 242] on p "CHARECTERS" at bounding box center [371, 334] width 373 height 185
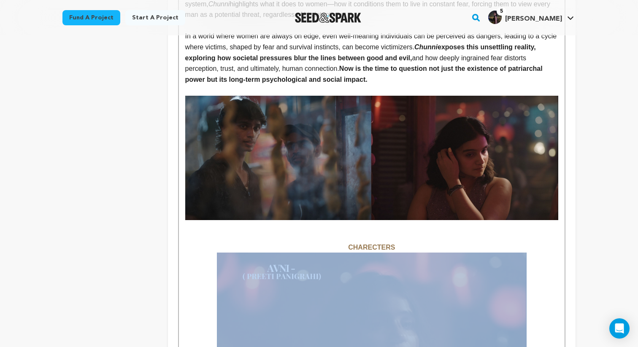
click at [372, 244] on strong "CHARECTERS" at bounding box center [371, 247] width 47 height 7
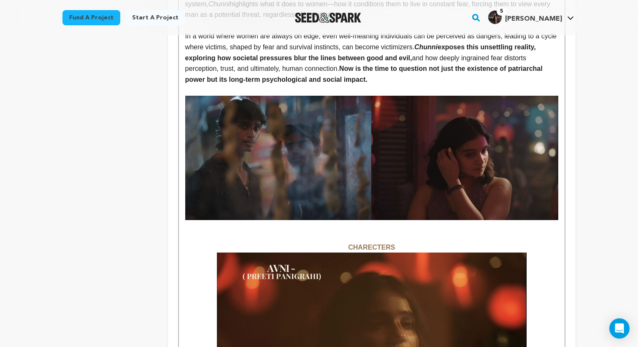
click at [372, 244] on strong "CHARECTERS" at bounding box center [371, 247] width 47 height 7
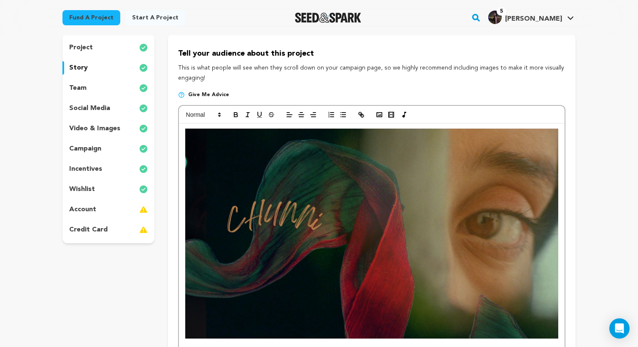
scroll to position [0, 0]
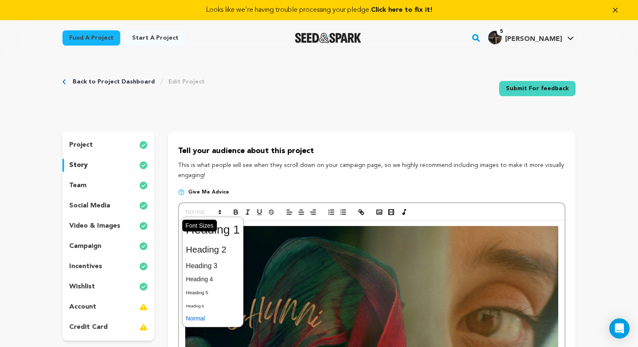
click at [204, 209] on span at bounding box center [202, 212] width 41 height 10
click at [218, 245] on span at bounding box center [213, 250] width 54 height 18
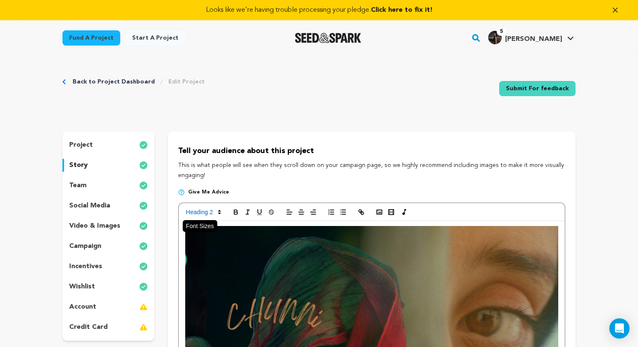
click at [217, 212] on icon at bounding box center [220, 212] width 8 height 8
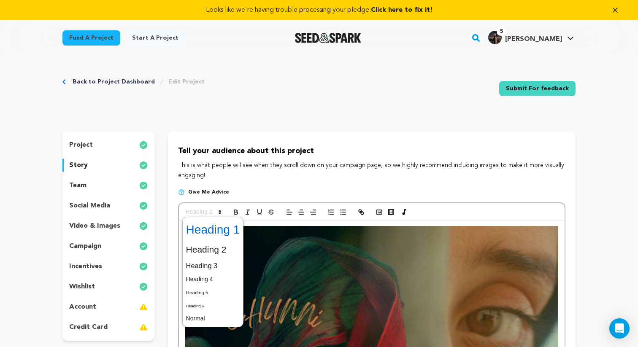
click at [237, 224] on span at bounding box center [213, 230] width 54 height 22
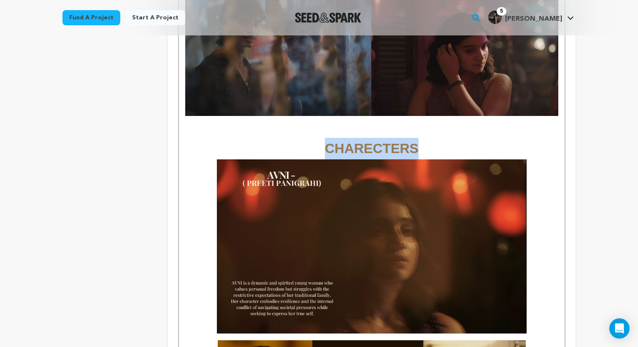
scroll to position [1069, 0]
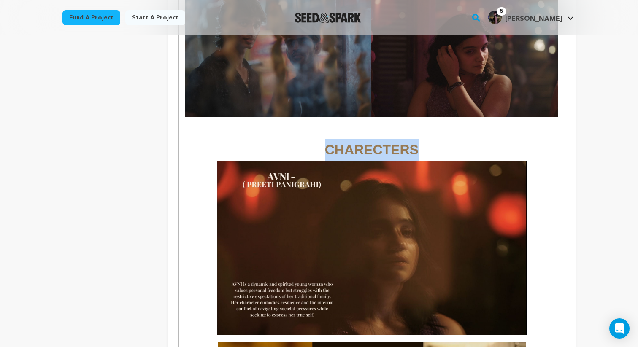
click at [428, 139] on h1 "CHARECTERS" at bounding box center [371, 237] width 373 height 196
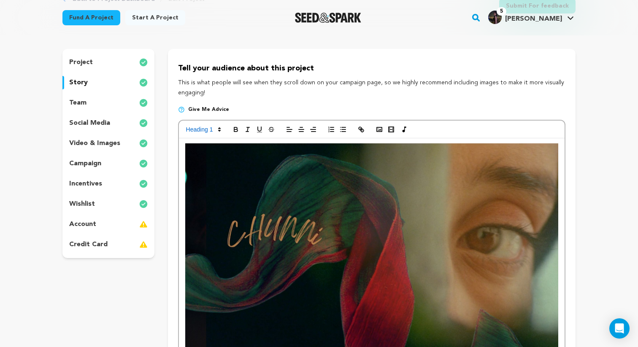
scroll to position [84, 0]
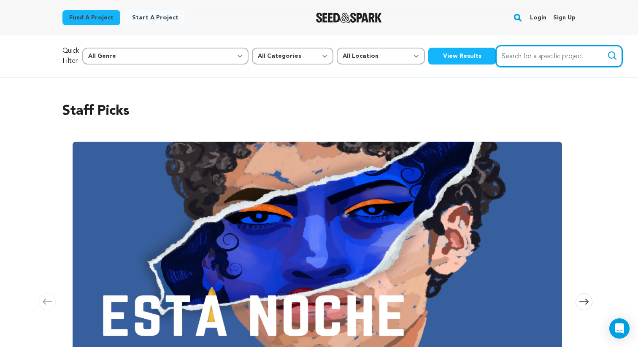
click at [496, 51] on input "Search for a specific project" at bounding box center [559, 57] width 127 height 22
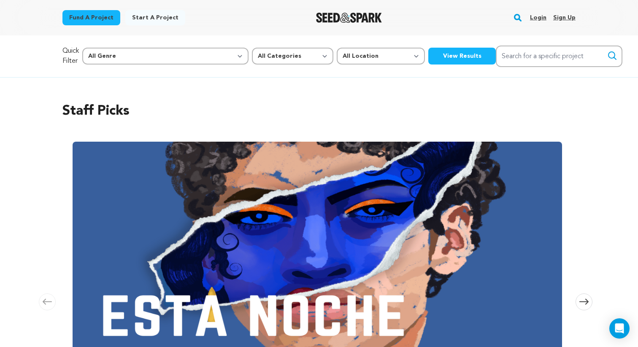
click at [539, 21] on link "Login" at bounding box center [538, 17] width 16 height 13
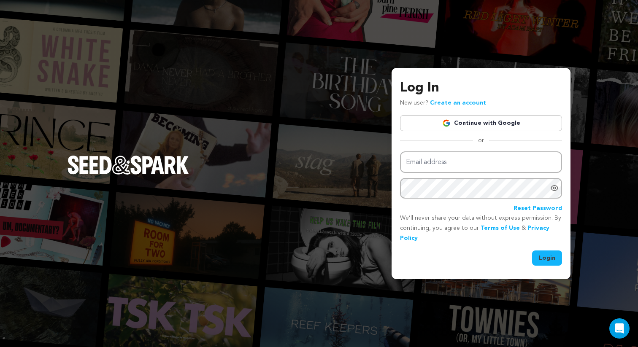
click at [517, 124] on link "Continue with Google" at bounding box center [481, 123] width 162 height 16
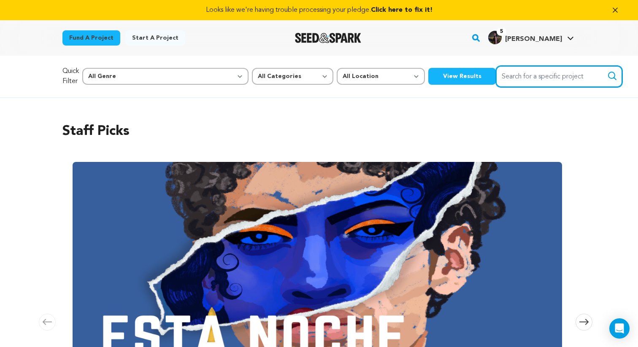
click at [496, 83] on input "Search for a specific project" at bounding box center [559, 77] width 127 height 22
type input "P"
type input "post production"
click at [607, 71] on button "Search" at bounding box center [612, 76] width 10 height 10
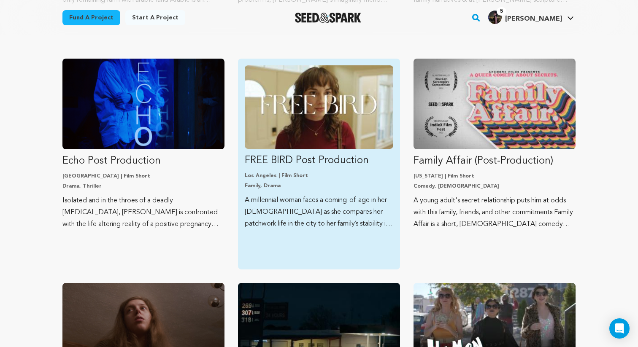
scroll to position [311, 0]
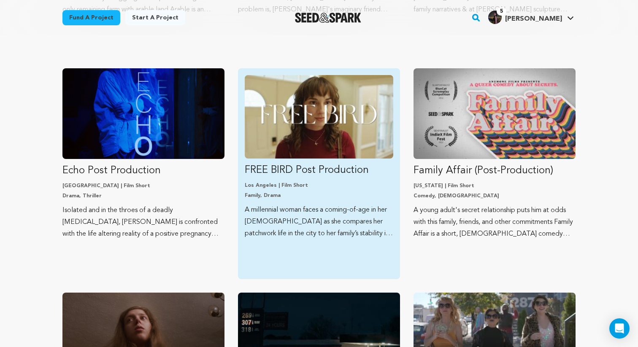
click at [351, 159] on link "FREE BIRD Post Production [GEOGRAPHIC_DATA] | Film Short Family, Drama A millen…" at bounding box center [319, 157] width 148 height 164
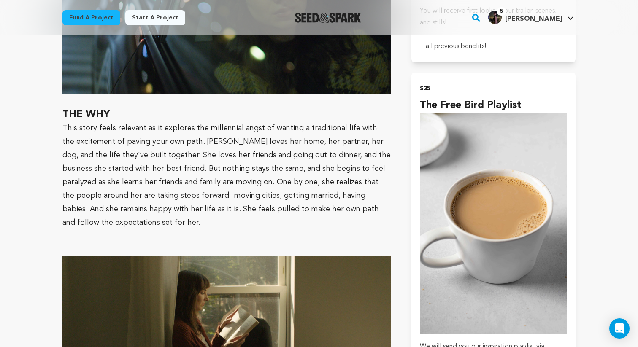
scroll to position [1182, 0]
